Goal: Task Accomplishment & Management: Complete application form

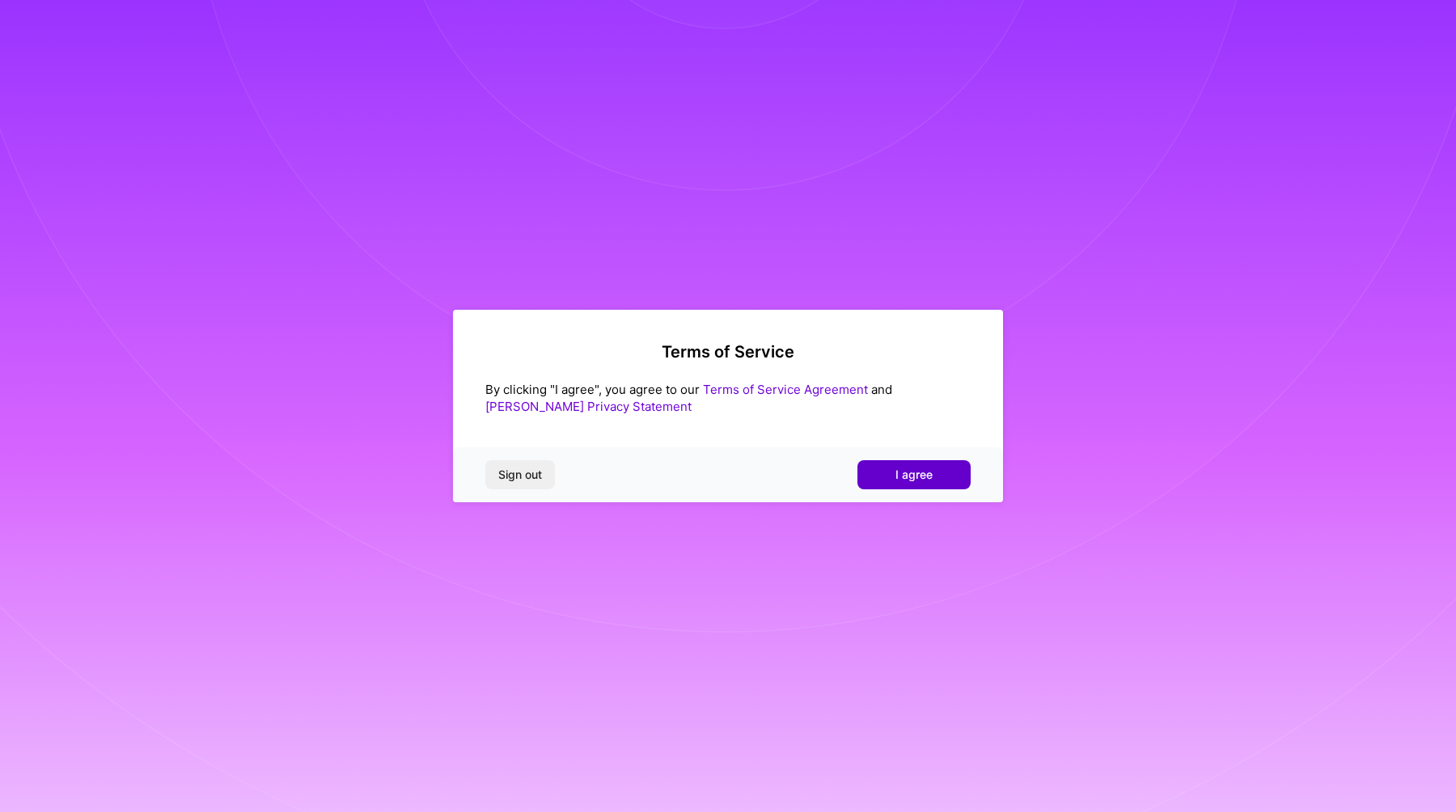
click at [919, 469] on span "I agree" at bounding box center [914, 474] width 37 height 16
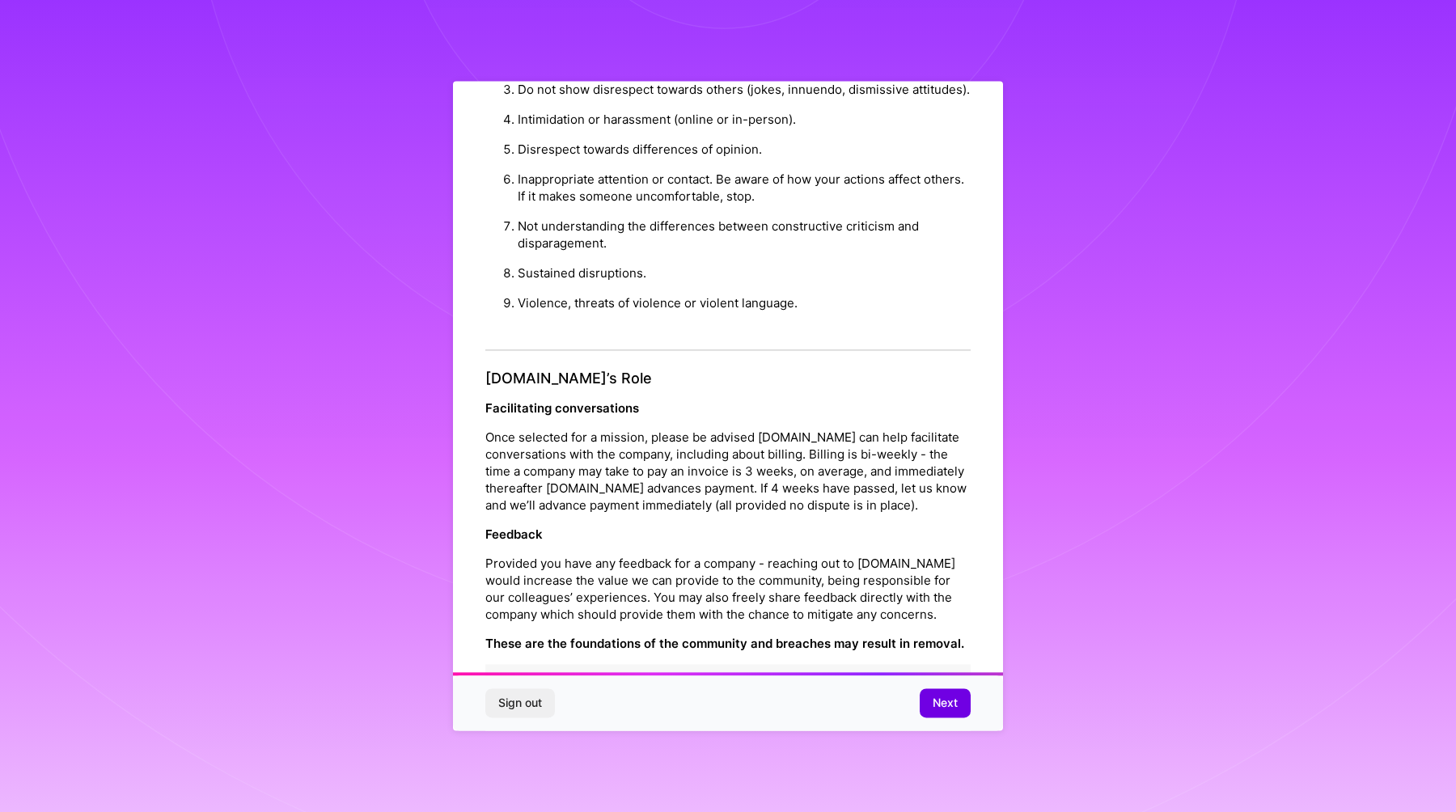
scroll to position [1678, 0]
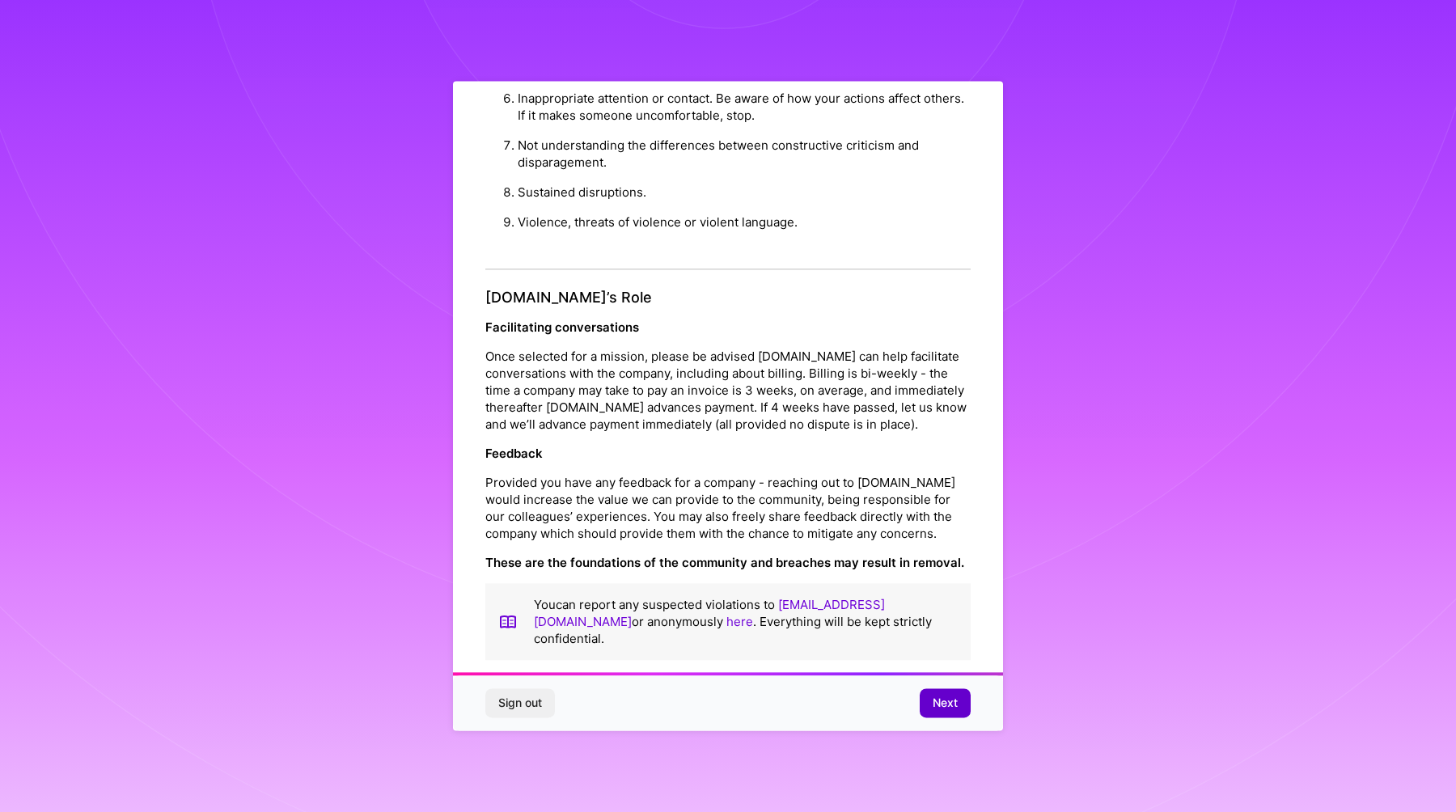
click at [937, 715] on button "Next" at bounding box center [945, 704] width 51 height 29
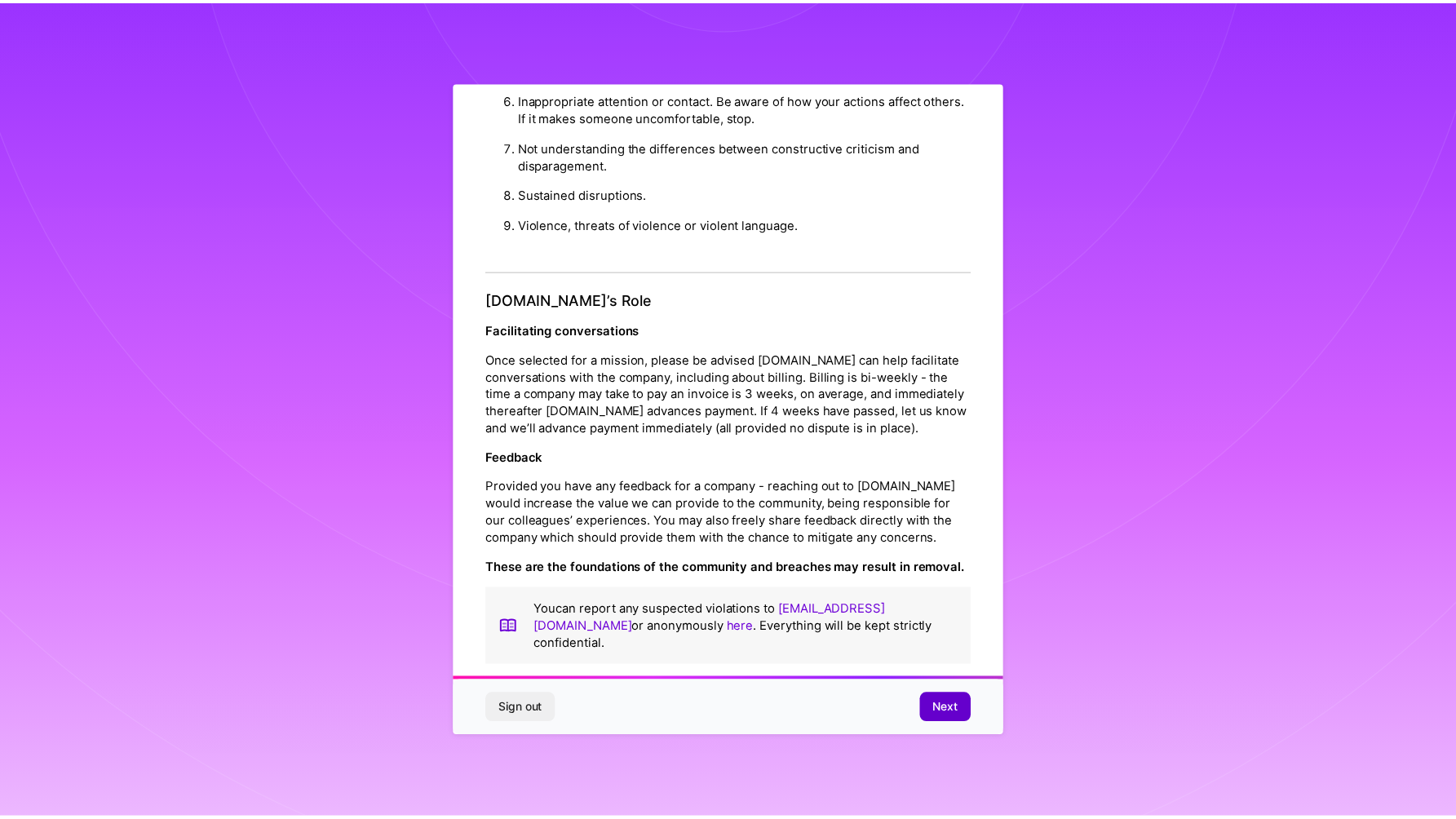
scroll to position [0, 0]
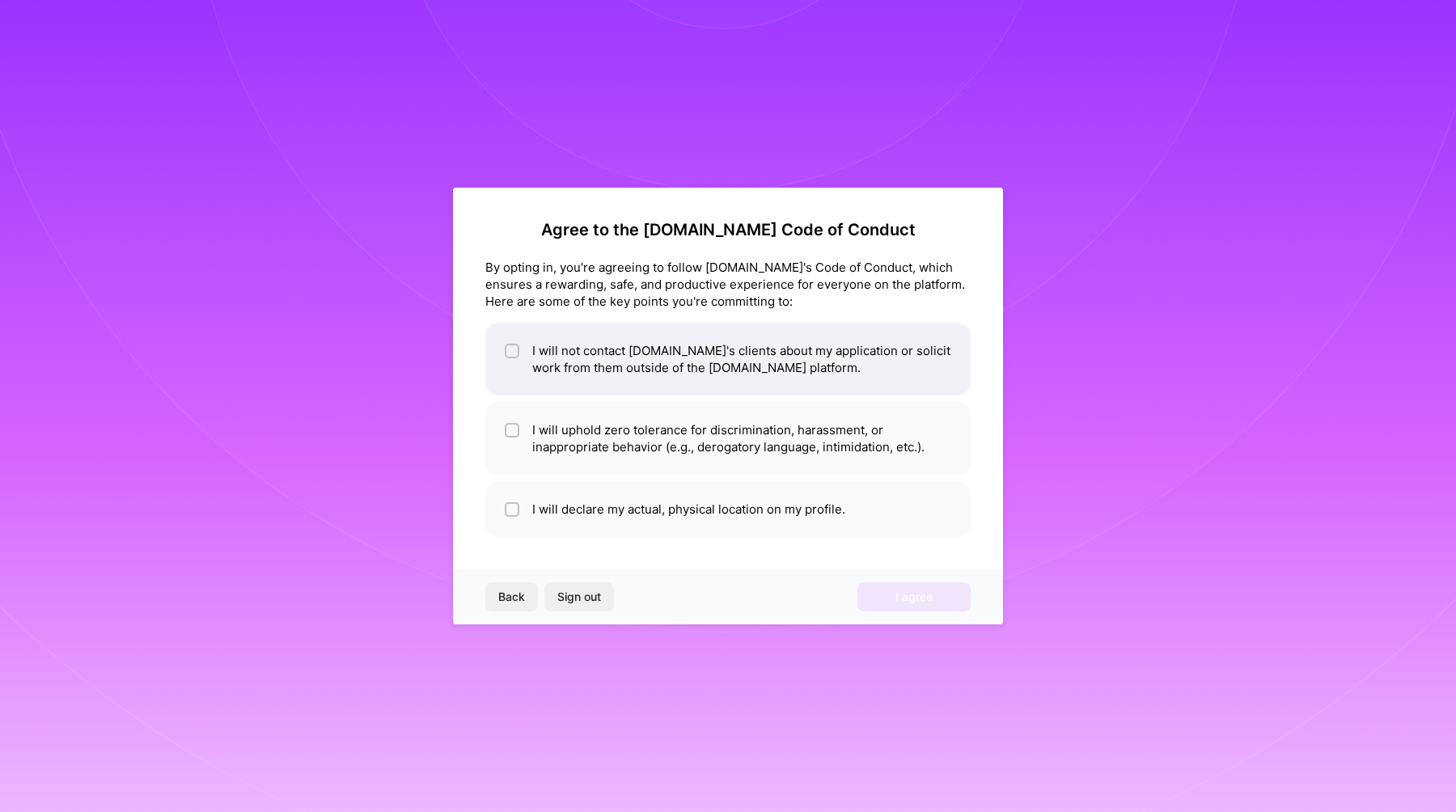
click at [509, 349] on input "checkbox" at bounding box center [513, 351] width 11 height 11
checkbox input "true"
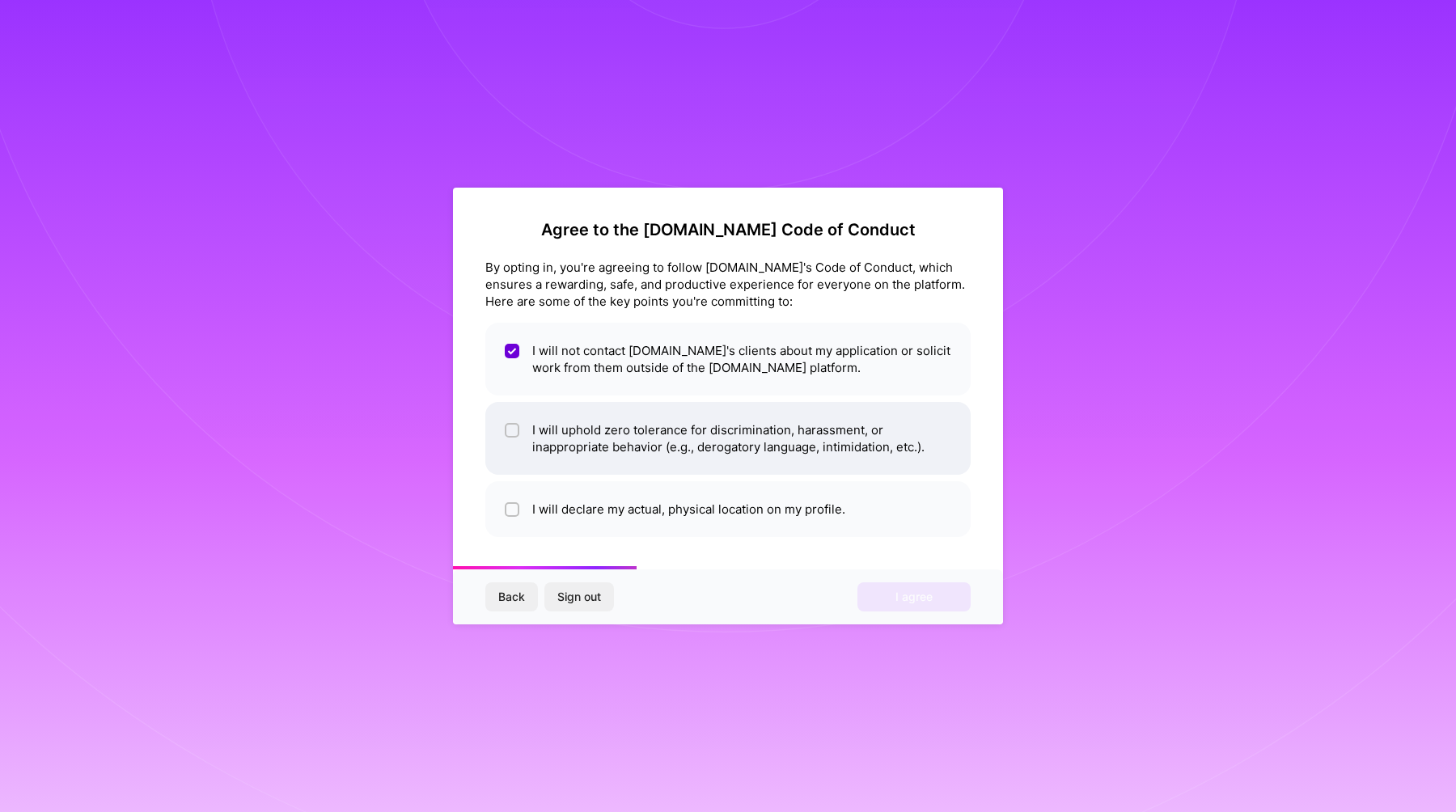
click at [508, 429] on input "checkbox" at bounding box center [513, 431] width 11 height 11
checkbox input "true"
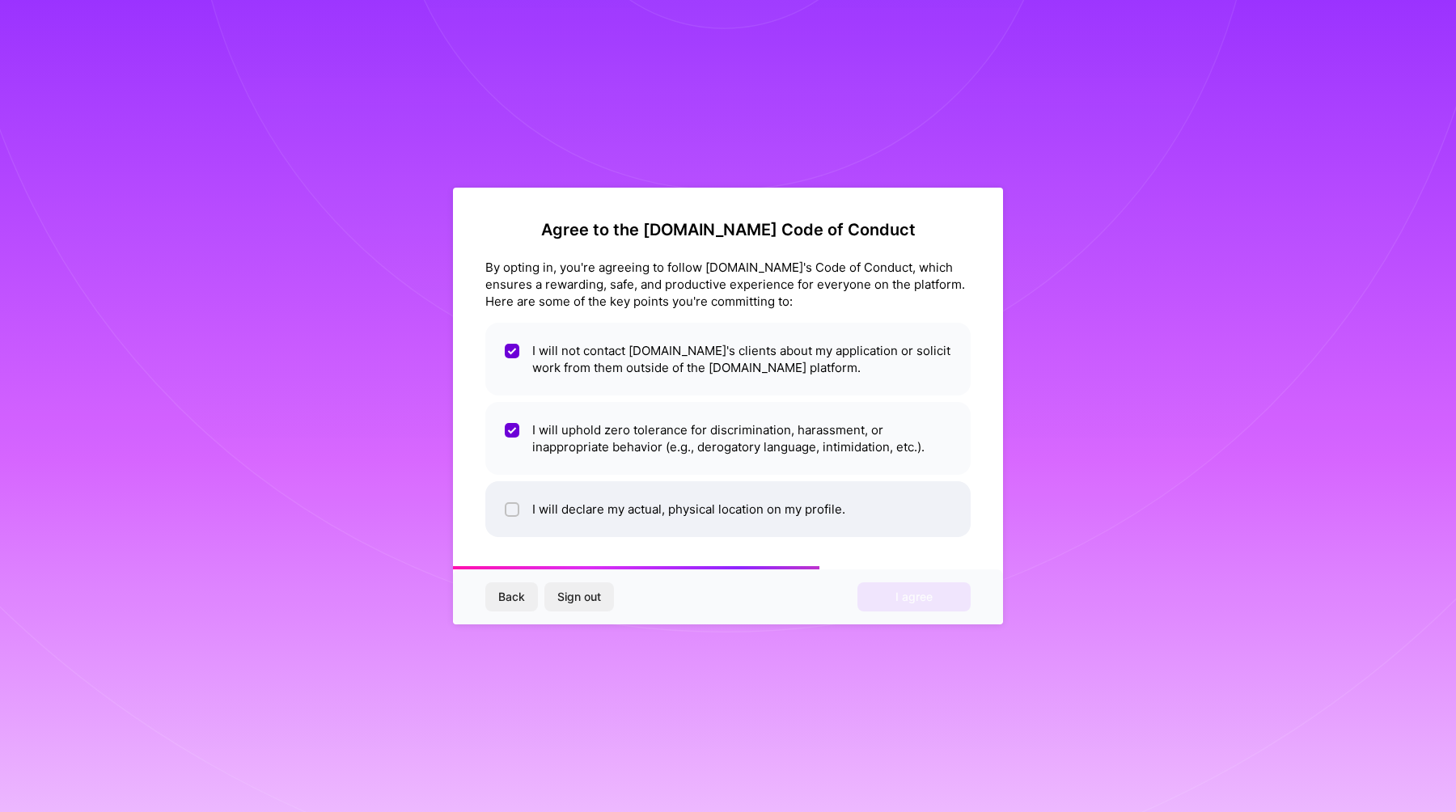
click at [507, 504] on div at bounding box center [511, 509] width 14 height 14
checkbox input "true"
click at [911, 600] on span "I agree" at bounding box center [914, 596] width 37 height 16
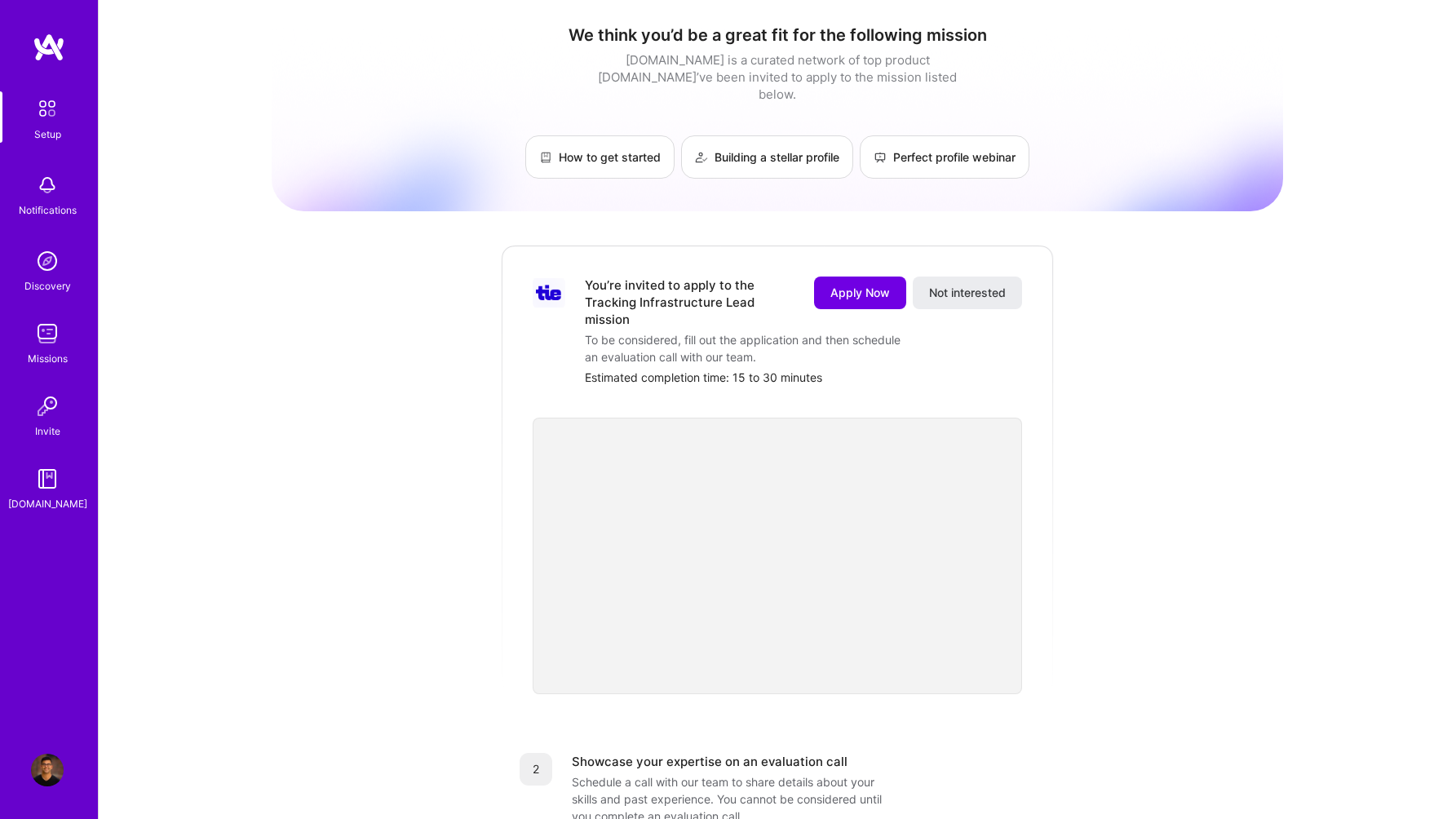
click at [352, 391] on div "We think you’d be a great fit for the following mission [DOMAIN_NAME] is a cura…" at bounding box center [777, 649] width 1012 height 1275
